Goal: Task Accomplishment & Management: Manage account settings

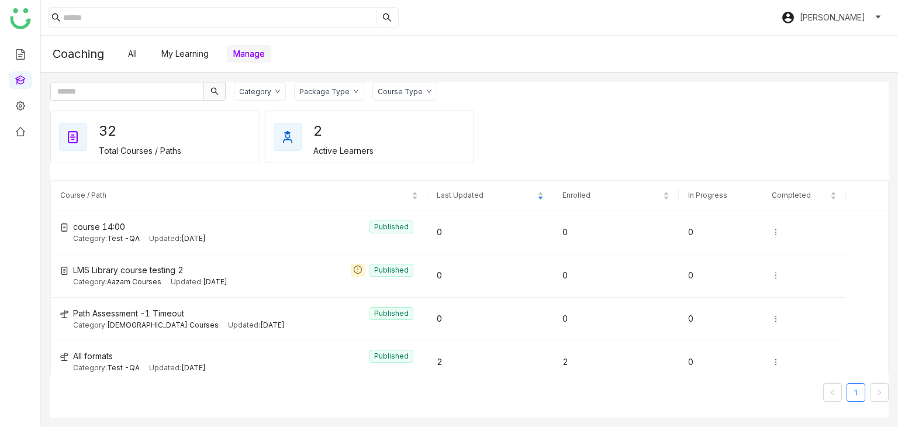
click at [849, 19] on span "Arif Testing" at bounding box center [833, 17] width 66 height 13
click at [833, 50] on span "Logout" at bounding box center [834, 44] width 40 height 13
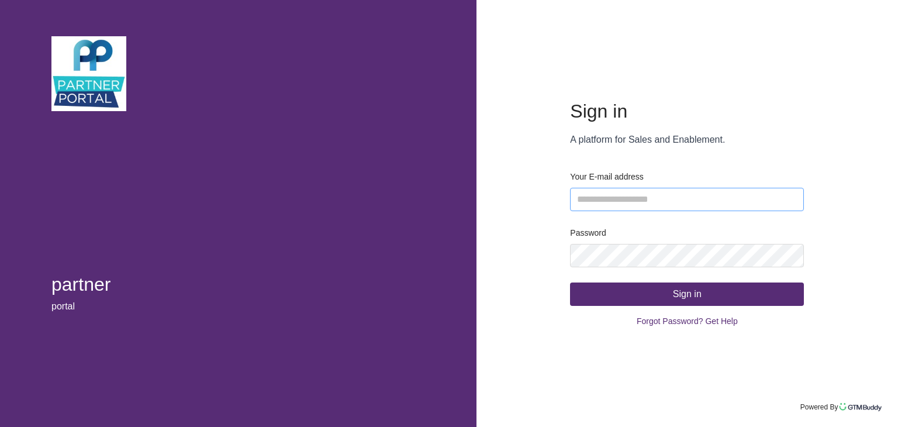
click at [681, 202] on input "email" at bounding box center [687, 199] width 234 height 23
click at [537, 282] on div "Sign in A platform for Sales and Enablement. Your E-mail address Password Sign …" at bounding box center [688, 213] width 422 height 427
